Goal: Information Seeking & Learning: Learn about a topic

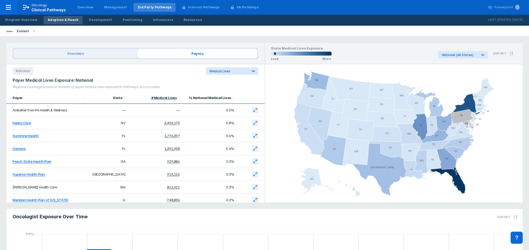
click at [70, 58] on div "Providers Payers" at bounding box center [136, 54] width 246 height 12
click at [70, 56] on span "Providers" at bounding box center [76, 53] width 124 height 9
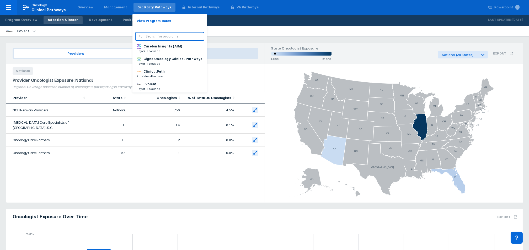
click at [142, 3] on div "3rd Party Pathways" at bounding box center [154, 7] width 42 height 9
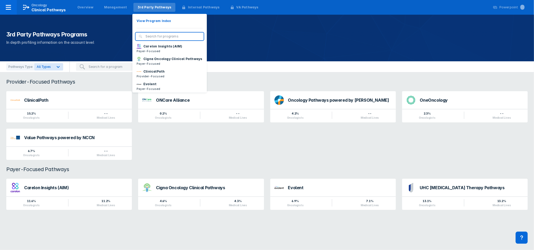
click at [147, 10] on div "3rd Party Pathways" at bounding box center [154, 7] width 42 height 9
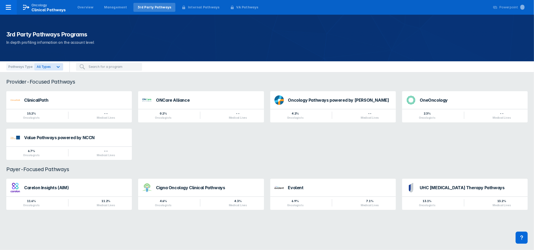
click at [56, 19] on div "3rd Party Pathways Programs In depth profiling information on the account level" at bounding box center [267, 38] width 534 height 47
click at [57, 17] on div "3rd Party Pathways Programs In depth profiling information on the account level" at bounding box center [267, 38] width 534 height 47
click at [4, 7] on div at bounding box center [8, 7] width 17 height 15
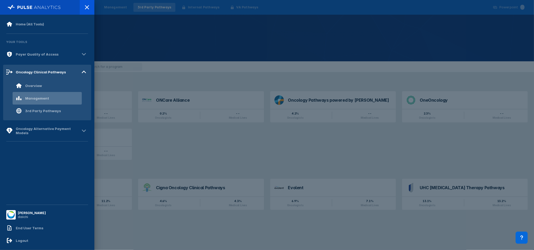
click at [41, 98] on div "Management" at bounding box center [37, 98] width 24 height 4
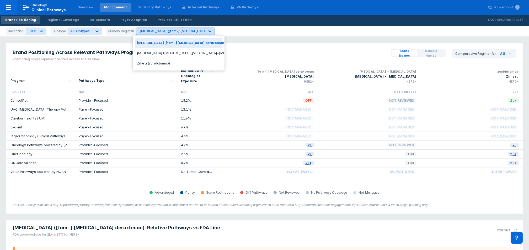
click at [165, 30] on div "[MEDICAL_DATA] ([fam-] [MEDICAL_DATA] deruxtecan)" at bounding box center [183, 31] width 86 height 4
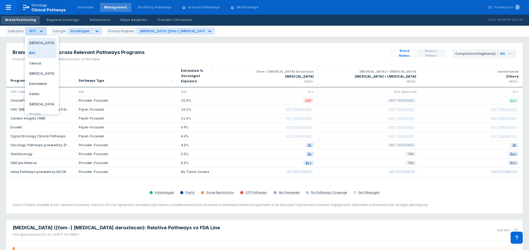
click at [39, 32] on icon at bounding box center [41, 31] width 5 height 5
click at [39, 42] on div "[MEDICAL_DATA]" at bounding box center [42, 43] width 30 height 10
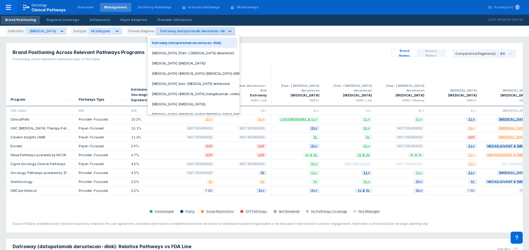
click at [158, 34] on div "Datroway (datopotamab deruxtecan-dlnk)" at bounding box center [190, 31] width 68 height 7
click at [157, 41] on div "Datroway (datopotamab deruxtecan-dlnk)" at bounding box center [194, 43] width 88 height 10
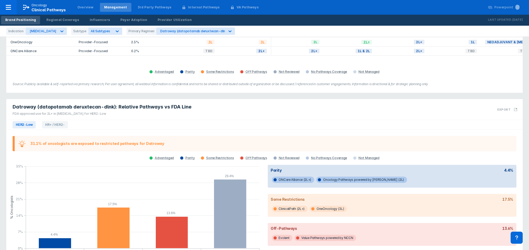
scroll to position [172, 0]
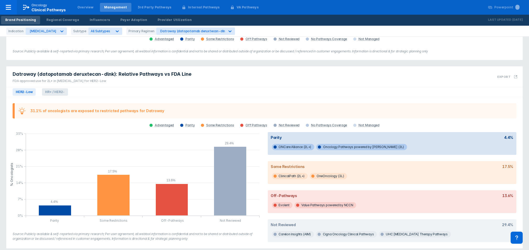
click at [57, 88] on span "HR+ / HER2-" at bounding box center [55, 91] width 26 height 7
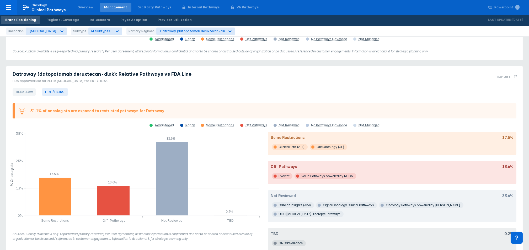
click at [35, 88] on span "HER2-Low" at bounding box center [24, 91] width 23 height 7
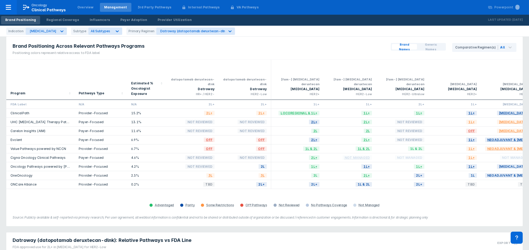
scroll to position [0, 0]
